Goal: Task Accomplishment & Management: Manage account settings

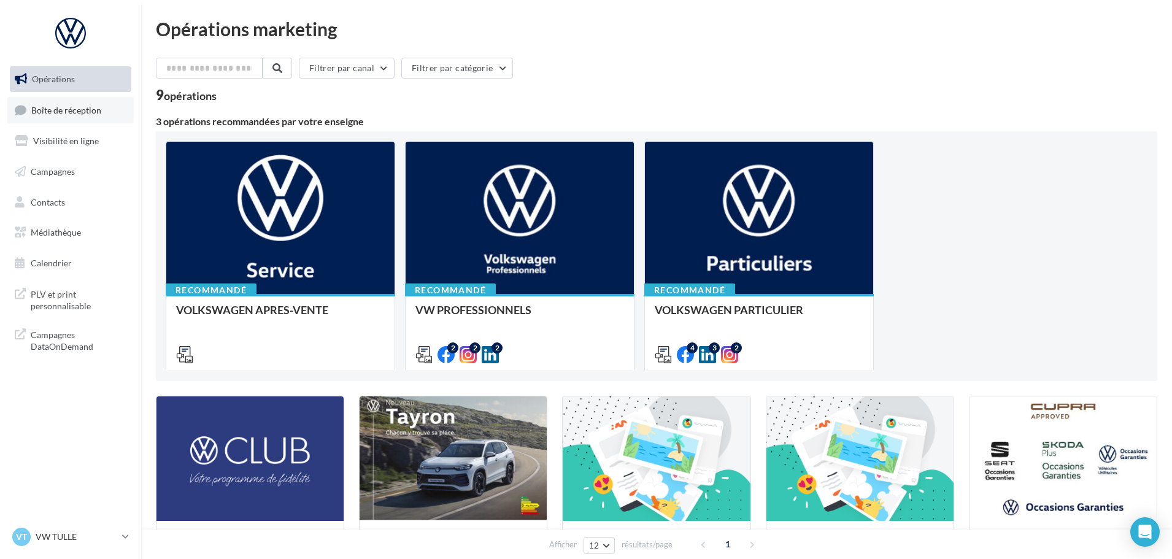
click at [74, 113] on span "Boîte de réception" at bounding box center [66, 109] width 70 height 10
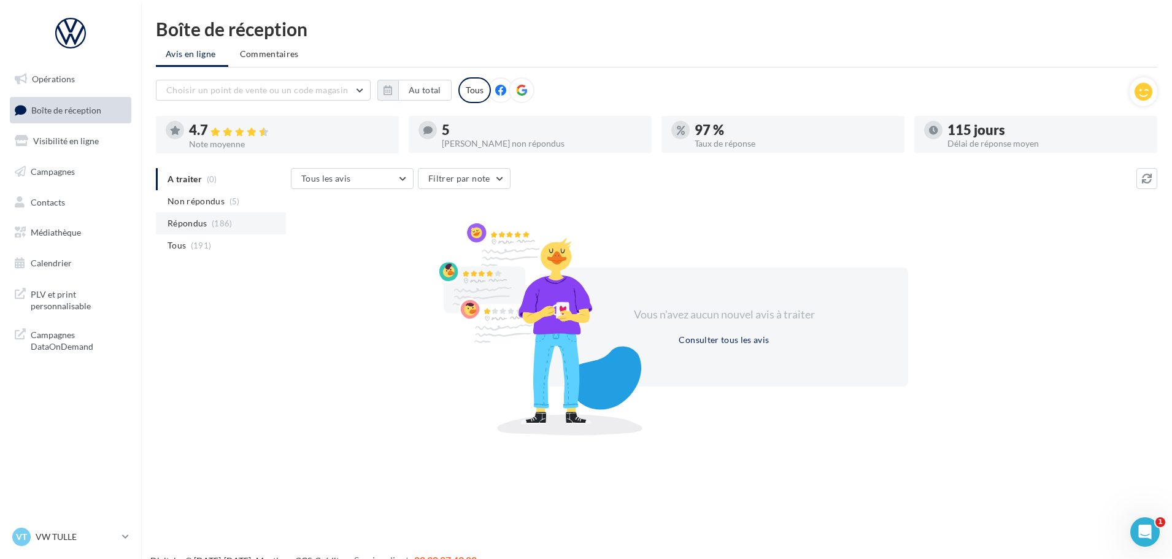
click at [192, 221] on span "Répondus" at bounding box center [187, 223] width 40 height 12
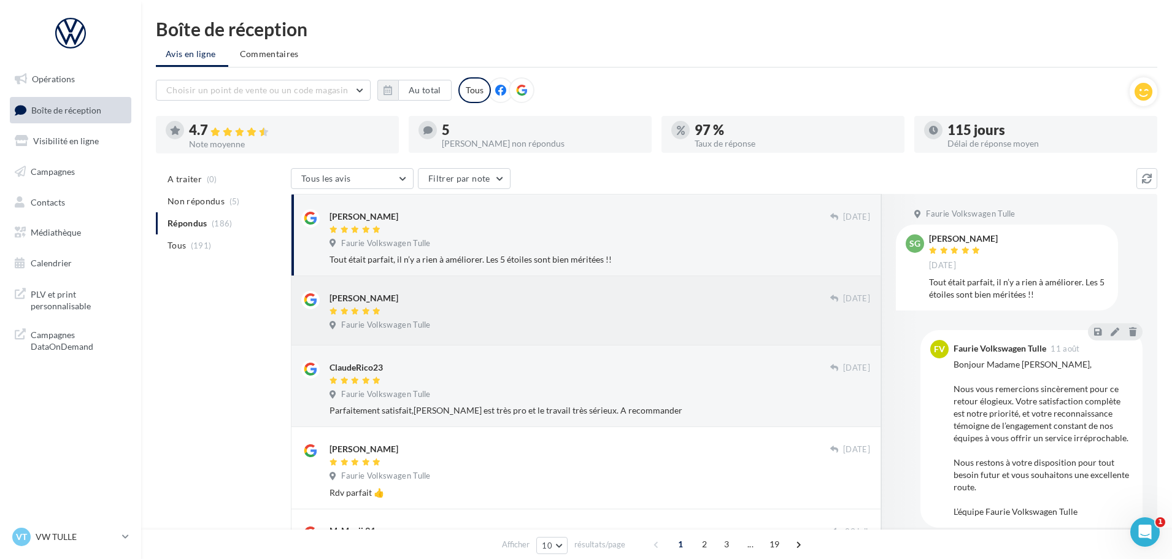
click at [454, 303] on div "[PERSON_NAME]" at bounding box center [579, 297] width 501 height 13
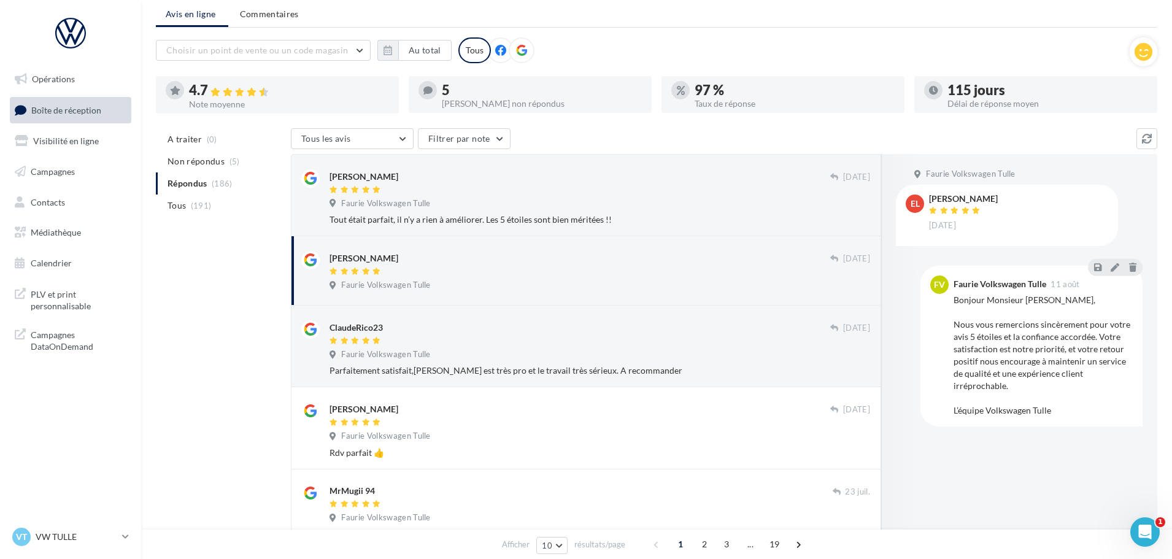
scroll to position [61, 0]
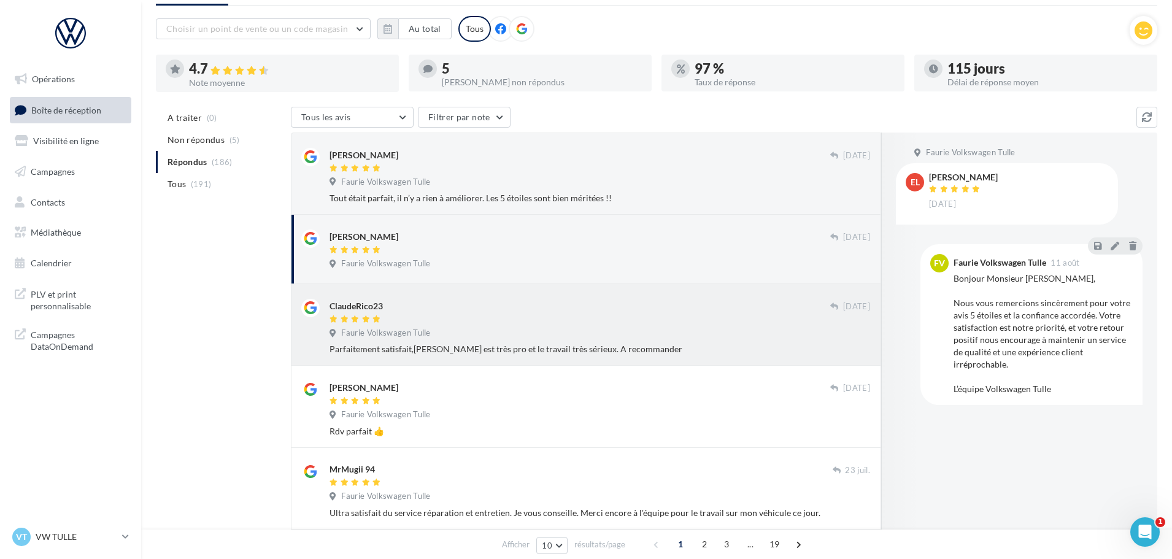
click at [429, 336] on span "Faurie Volkswagen Tulle" at bounding box center [385, 333] width 89 height 11
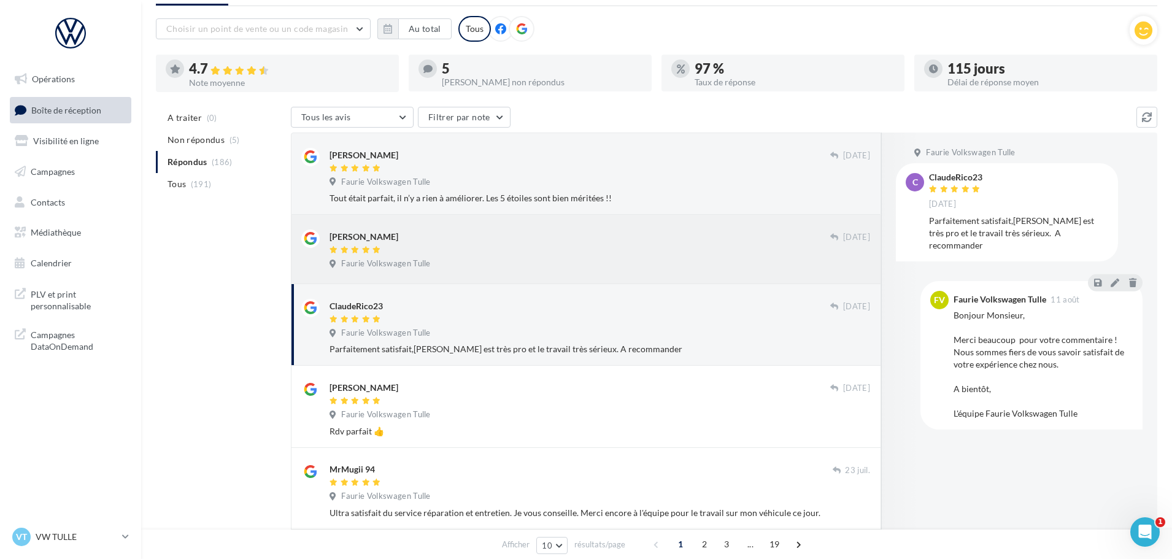
click at [588, 238] on div "[PERSON_NAME]" at bounding box center [579, 235] width 501 height 13
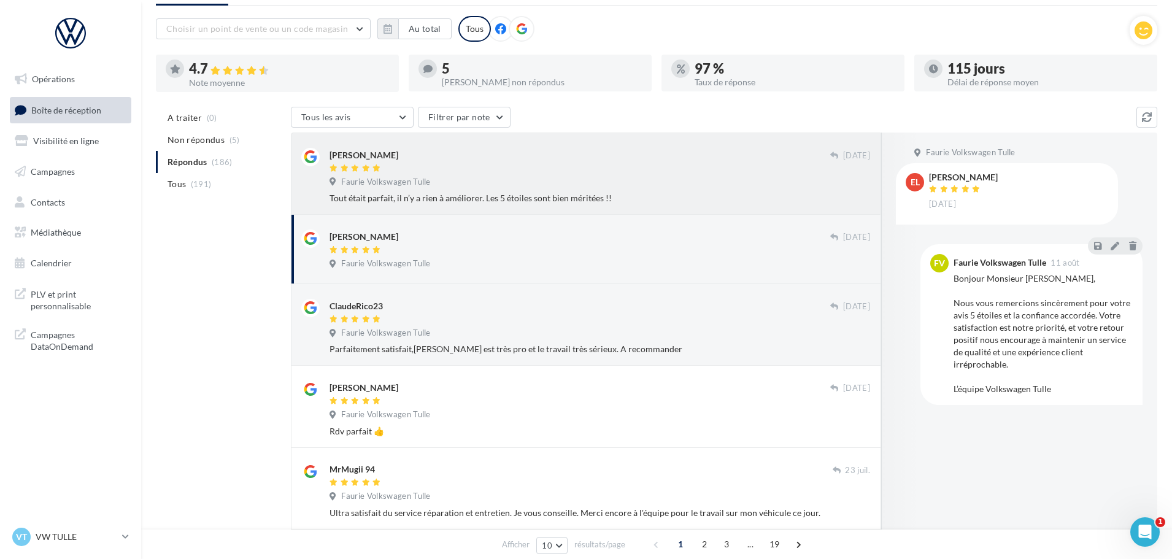
click at [453, 185] on div "Faurie Volkswagen Tulle" at bounding box center [599, 183] width 540 height 13
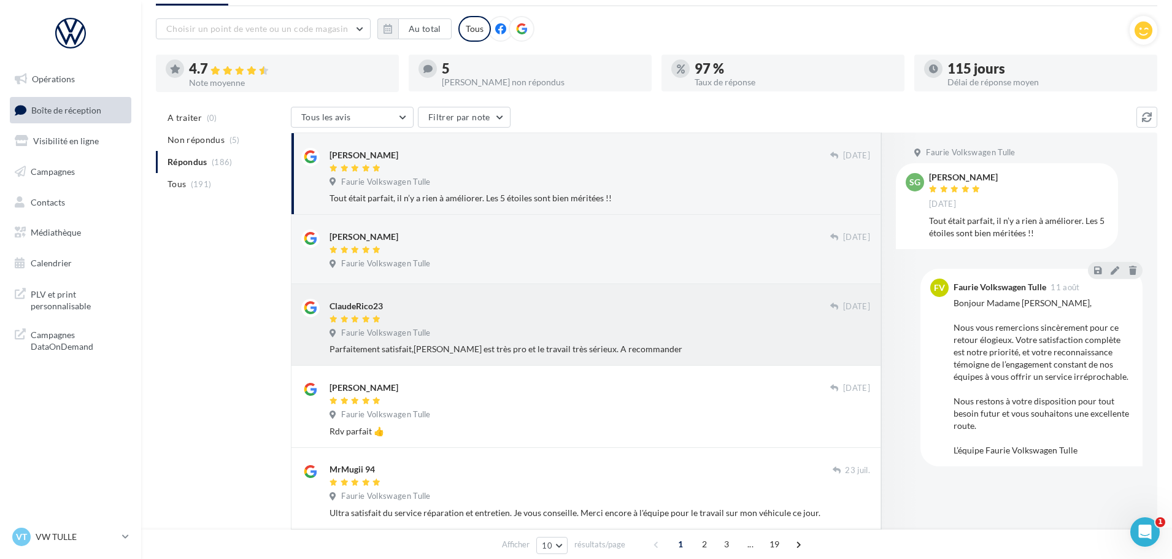
click at [474, 331] on div "Faurie Volkswagen Tulle" at bounding box center [599, 334] width 540 height 13
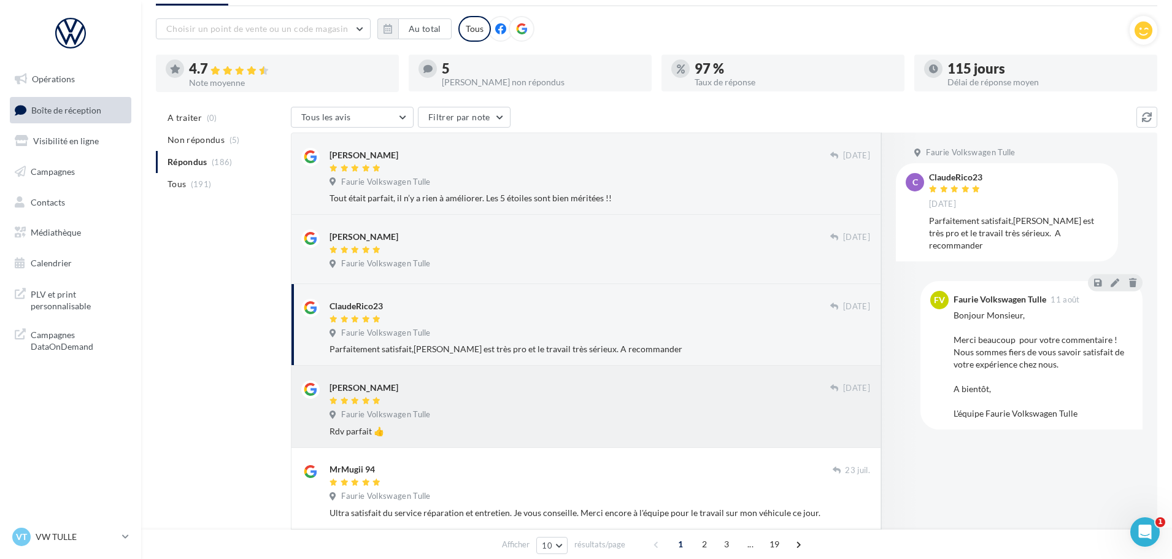
click at [466, 405] on div at bounding box center [579, 401] width 501 height 10
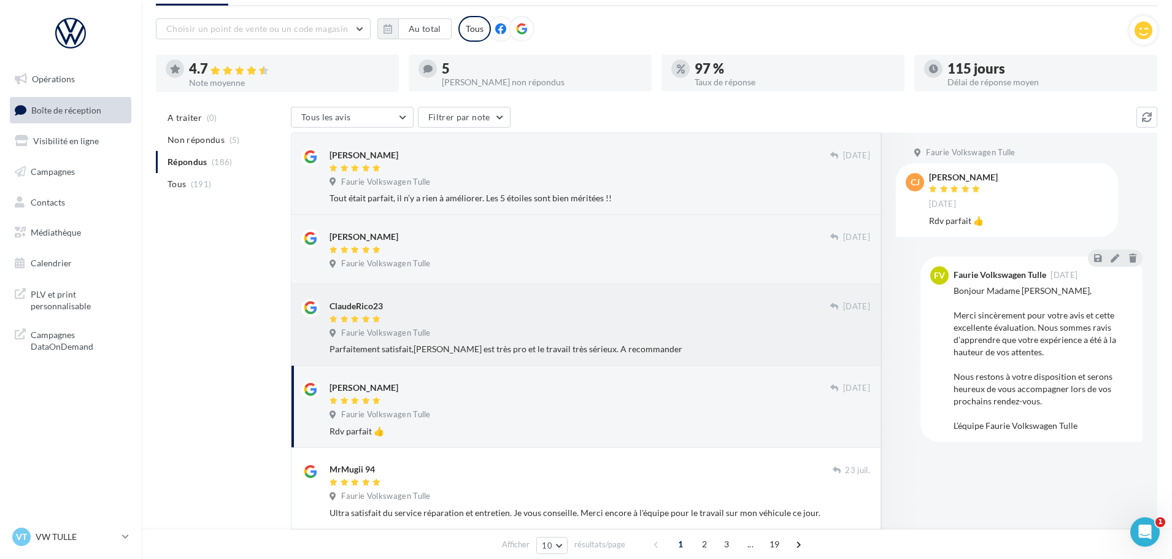
click at [499, 328] on div "Faurie Volkswagen Tulle" at bounding box center [599, 334] width 540 height 13
